Goal: Task Accomplishment & Management: Manage account settings

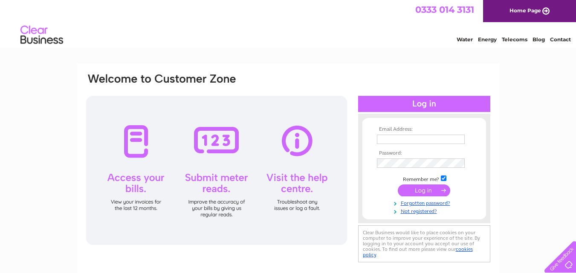
type input "eleri.price@hotmail.com"
click at [415, 189] on input "submit" at bounding box center [424, 190] width 52 height 12
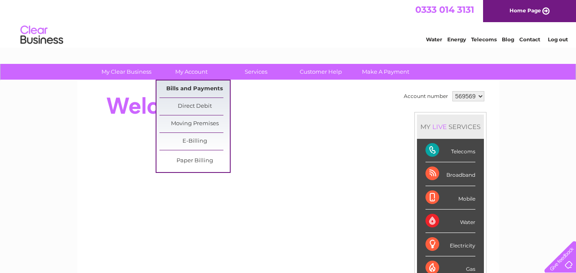
click at [192, 84] on link "Bills and Payments" at bounding box center [194, 89] width 70 height 17
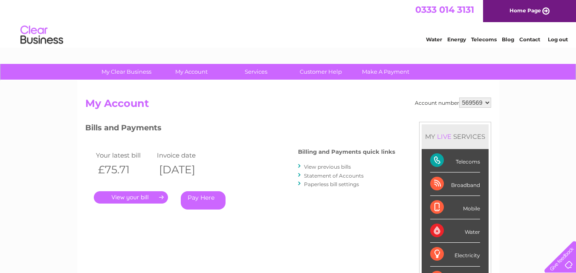
click at [131, 197] on link "." at bounding box center [131, 197] width 74 height 12
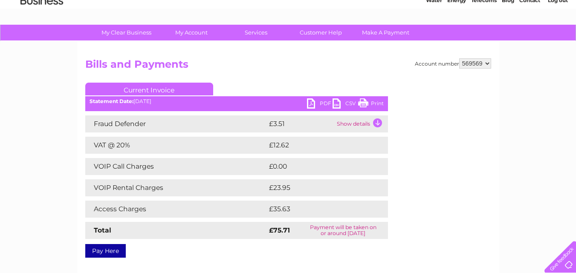
scroll to position [45, 0]
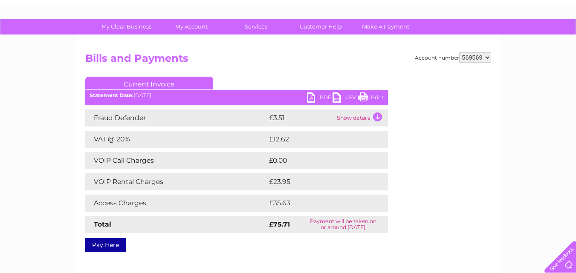
click at [363, 99] on link "Print" at bounding box center [371, 98] width 26 height 12
